Goal: Find specific page/section: Find specific page/section

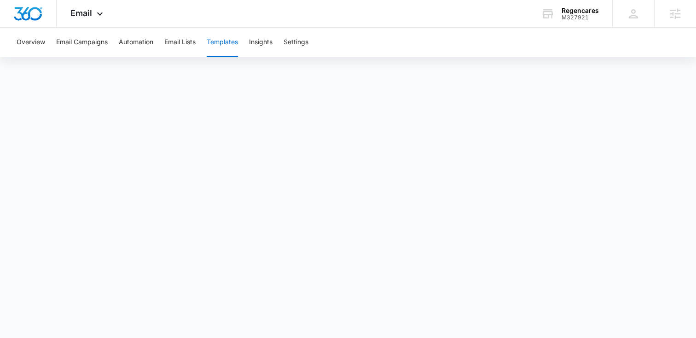
click at [229, 43] on button "Templates" at bounding box center [222, 42] width 31 height 29
click at [106, 42] on button "Email Campaigns" at bounding box center [82, 42] width 52 height 29
click at [229, 45] on button "Templates" at bounding box center [222, 42] width 31 height 29
click at [91, 43] on button "Email Campaigns" at bounding box center [82, 42] width 52 height 29
